Goal: Task Accomplishment & Management: Manage account settings

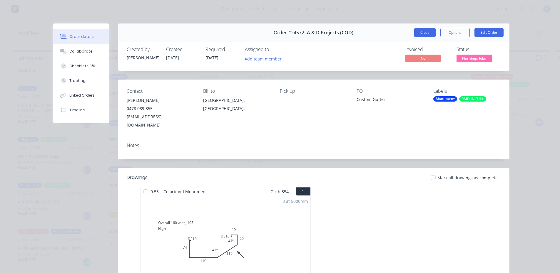
click at [428, 33] on button "Close" at bounding box center [424, 32] width 21 height 9
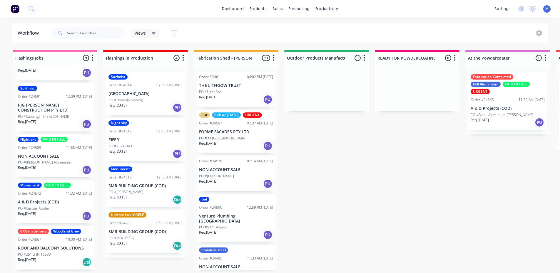
click at [503, 104] on div "Fabrication Completed Mill Aluminium PAID IN FULL URGENT Order #24545 11:39 AM …" at bounding box center [507, 101] width 79 height 58
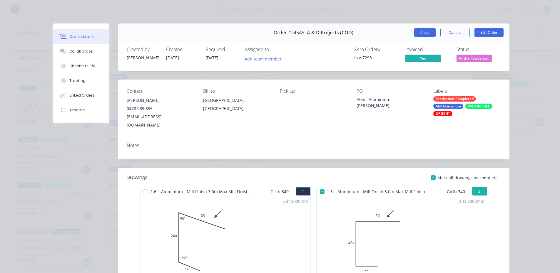
click at [417, 34] on button "Close" at bounding box center [424, 32] width 21 height 9
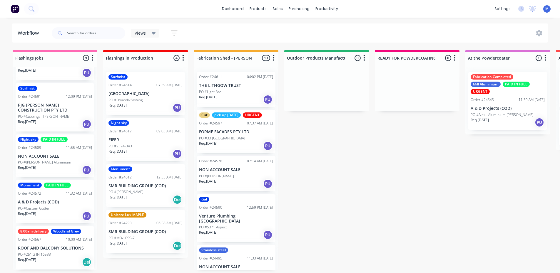
click at [52, 203] on p "A & D Projects (COD)" at bounding box center [55, 202] width 74 height 5
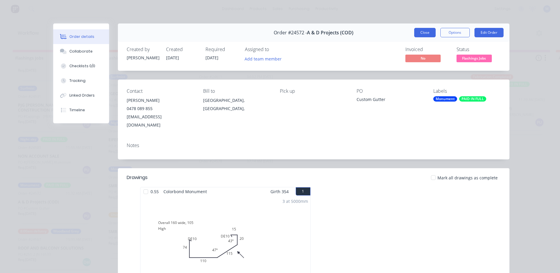
click at [427, 34] on button "Close" at bounding box center [424, 32] width 21 height 9
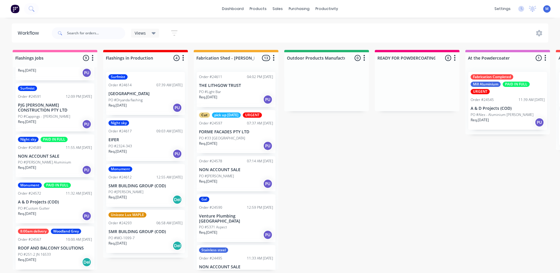
click at [45, 206] on div "Monument PAID IN FULL Order #24572 11:32 AM [DATE] A & D Projects (COD) PO #Cus…" at bounding box center [55, 201] width 79 height 43
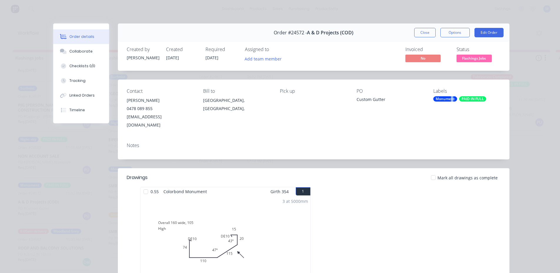
click at [449, 98] on div "Monument" at bounding box center [445, 98] width 24 height 5
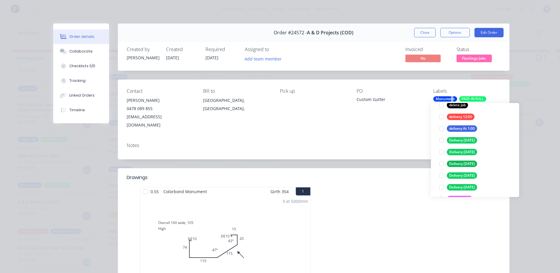
scroll to position [441, 0]
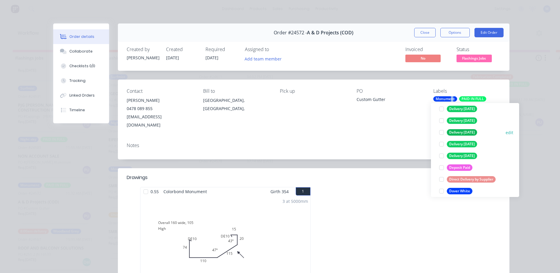
click at [443, 133] on div at bounding box center [441, 133] width 12 height 12
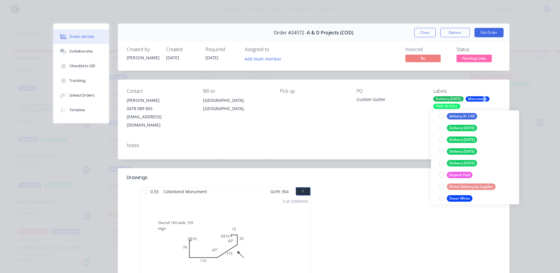
scroll to position [18, 0]
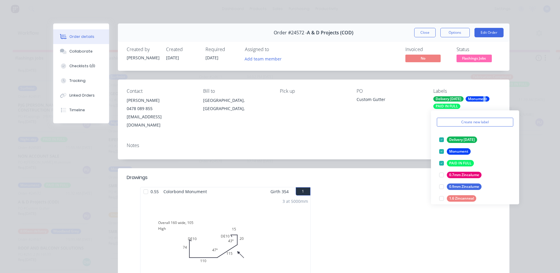
click at [403, 122] on div "Contact [PERSON_NAME] [PHONE_NUMBER] [EMAIL_ADDRESS][DOMAIN_NAME] Bill to [GEOG…" at bounding box center [313, 109] width 391 height 58
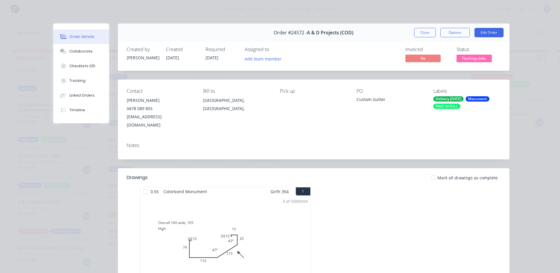
click at [422, 31] on button "Close" at bounding box center [424, 32] width 21 height 9
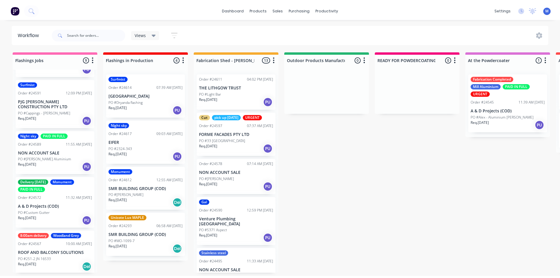
scroll to position [231, 0]
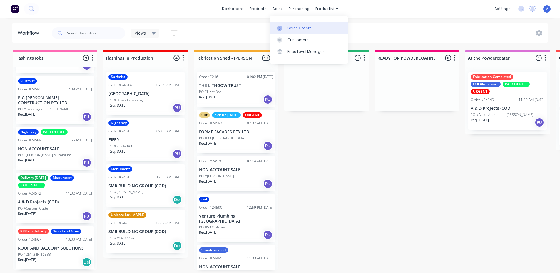
drag, startPoint x: 304, startPoint y: 40, endPoint x: 291, endPoint y: 33, distance: 14.3
click at [304, 40] on div "Customers" at bounding box center [297, 39] width 21 height 5
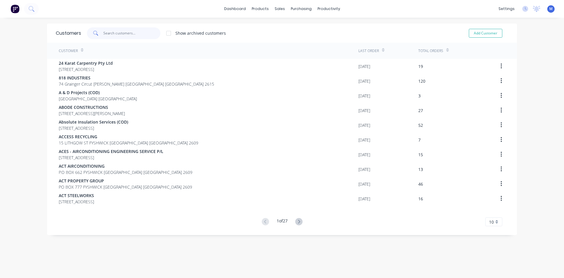
click at [110, 33] on input "text" at bounding box center [131, 33] width 57 height 12
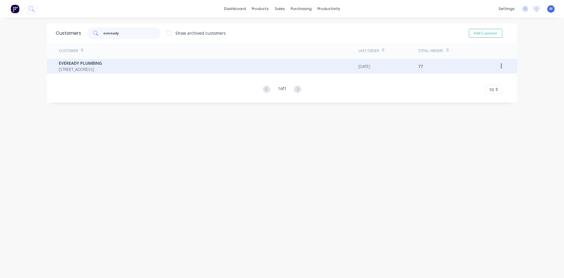
type input "eveready"
click at [100, 69] on span "[STREET_ADDRESS]" at bounding box center [80, 69] width 43 height 6
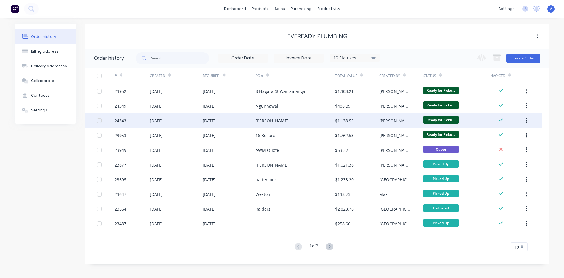
click at [289, 118] on div "[PERSON_NAME]" at bounding box center [295, 120] width 79 height 15
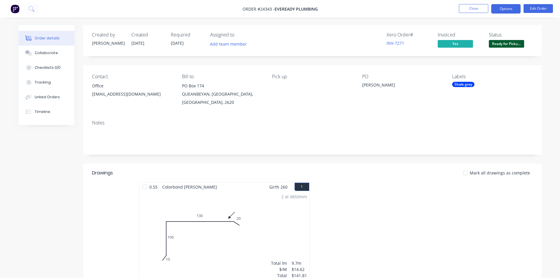
click at [507, 8] on button "Options" at bounding box center [505, 8] width 29 height 9
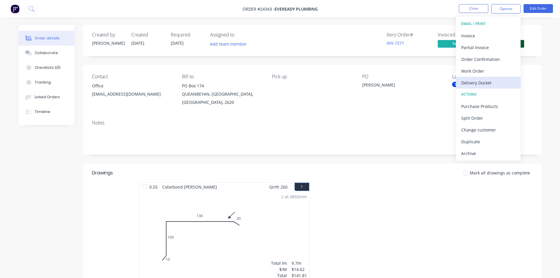
click at [493, 83] on div "Delivery Docket" at bounding box center [488, 82] width 54 height 9
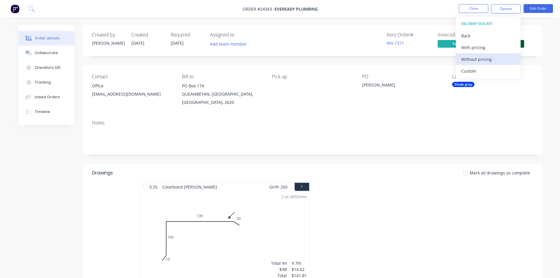
click at [476, 61] on div "Without pricing" at bounding box center [488, 59] width 54 height 9
click at [152, 119] on div "Notes" at bounding box center [312, 134] width 458 height 39
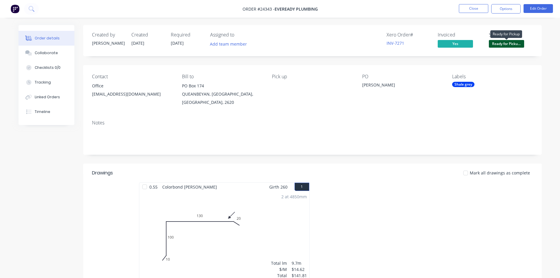
click at [504, 42] on span "Ready for Picku..." at bounding box center [506, 43] width 35 height 7
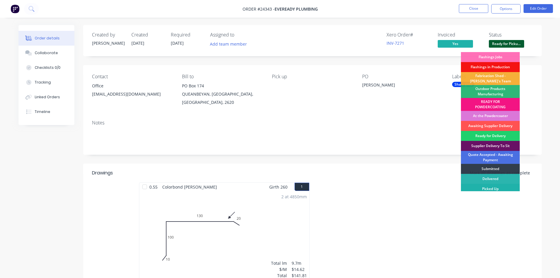
click at [504, 189] on div "Picked Up" at bounding box center [490, 189] width 59 height 10
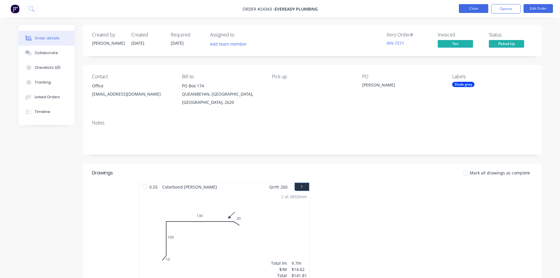
click at [477, 10] on button "Close" at bounding box center [473, 8] width 29 height 9
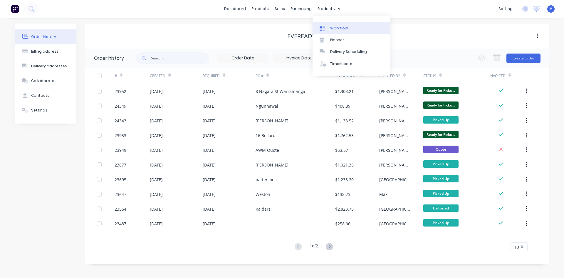
click at [343, 28] on div "Workflow" at bounding box center [339, 28] width 18 height 5
